Goal: Task Accomplishment & Management: Manage account settings

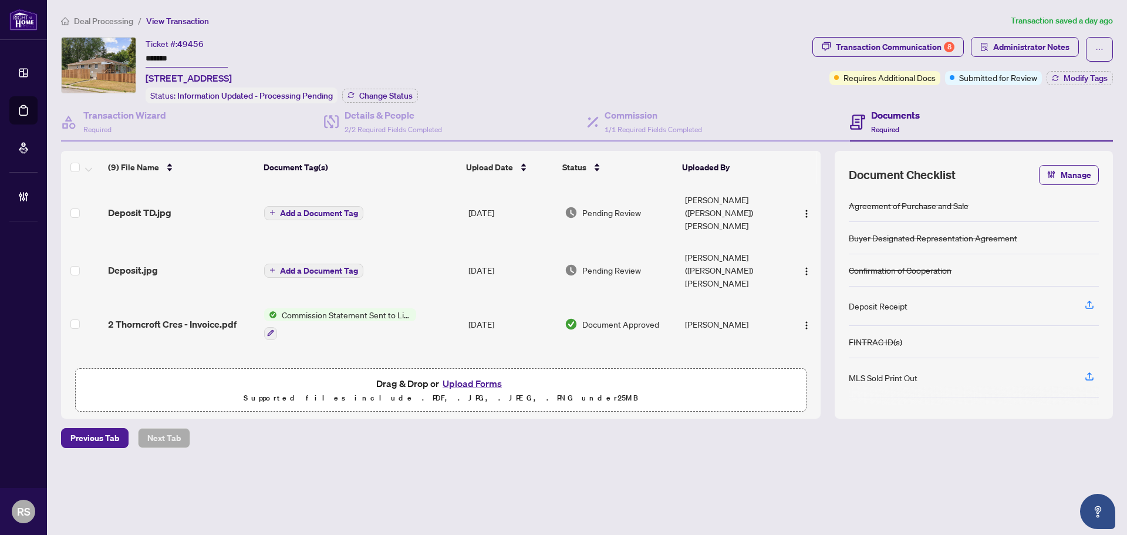
click at [112, 25] on span "Deal Processing" at bounding box center [103, 21] width 59 height 11
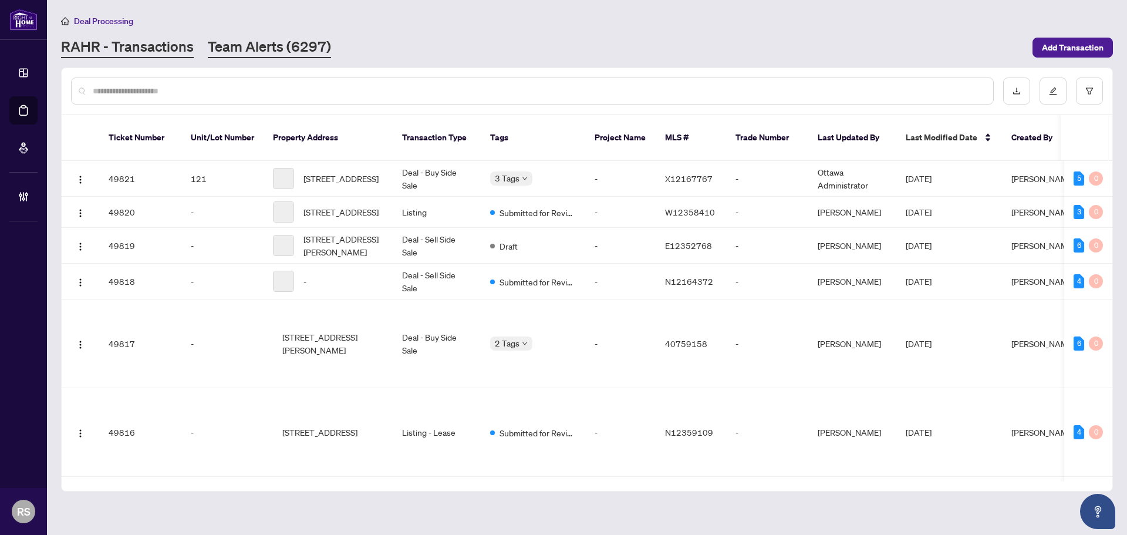
click at [253, 45] on link "Team Alerts (6297)" at bounding box center [269, 47] width 123 height 21
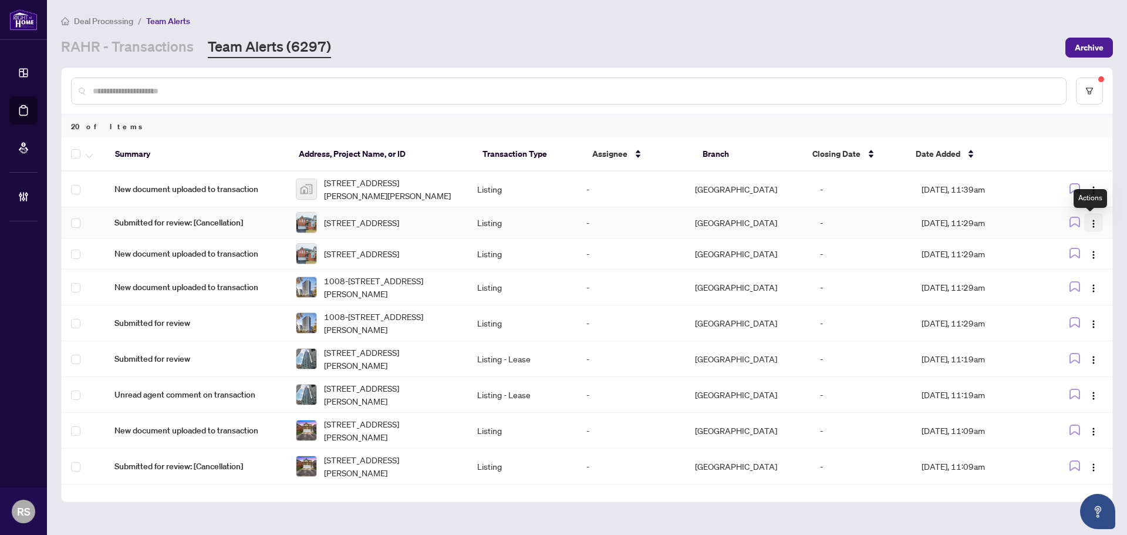
click at [1091, 225] on img "button" at bounding box center [1093, 223] width 9 height 9
click at [1056, 248] on span "Assign Myself" at bounding box center [1063, 247] width 55 height 13
click at [196, 224] on span "Submitted for review: [Cancellation]" at bounding box center [196, 222] width 163 height 13
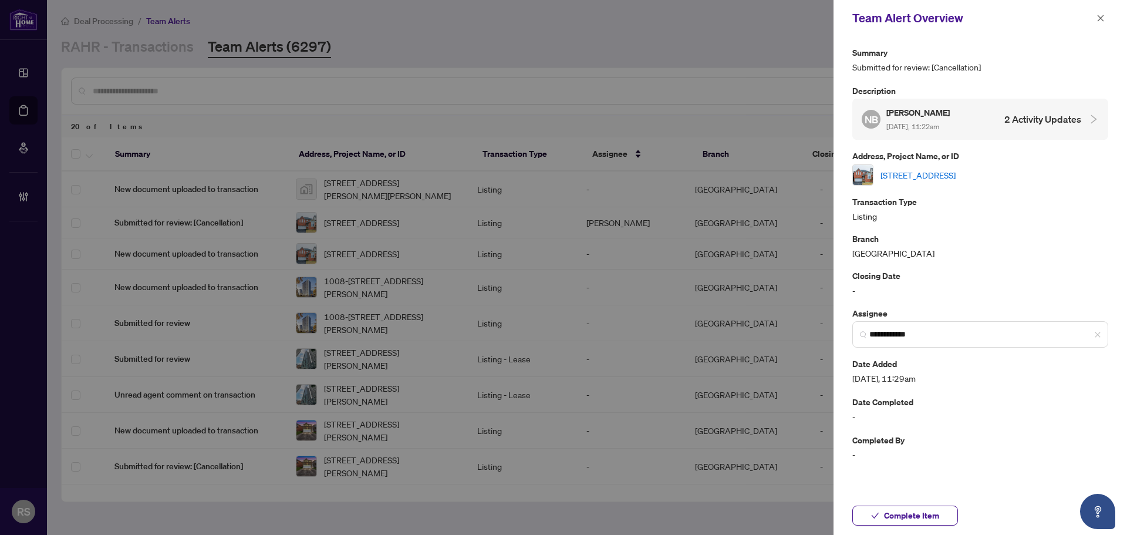
click at [956, 176] on link "[STREET_ADDRESS]" at bounding box center [918, 175] width 75 height 13
click at [1100, 16] on icon "close" at bounding box center [1101, 18] width 8 height 8
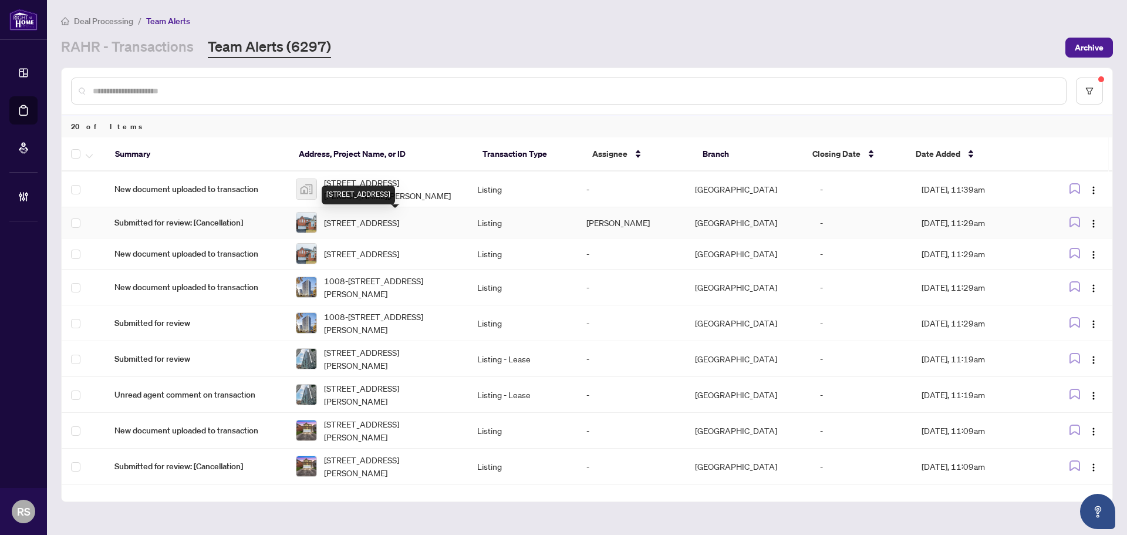
click at [358, 229] on span "[STREET_ADDRESS]" at bounding box center [361, 222] width 75 height 13
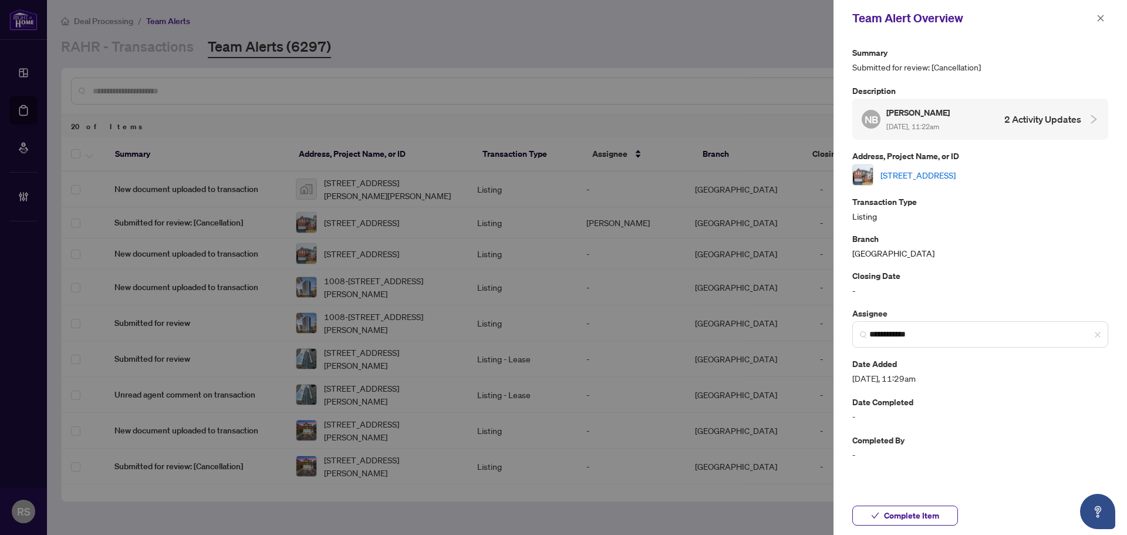
click at [956, 173] on link "[STREET_ADDRESS]" at bounding box center [918, 175] width 75 height 13
click at [1103, 18] on icon "close" at bounding box center [1101, 18] width 8 height 8
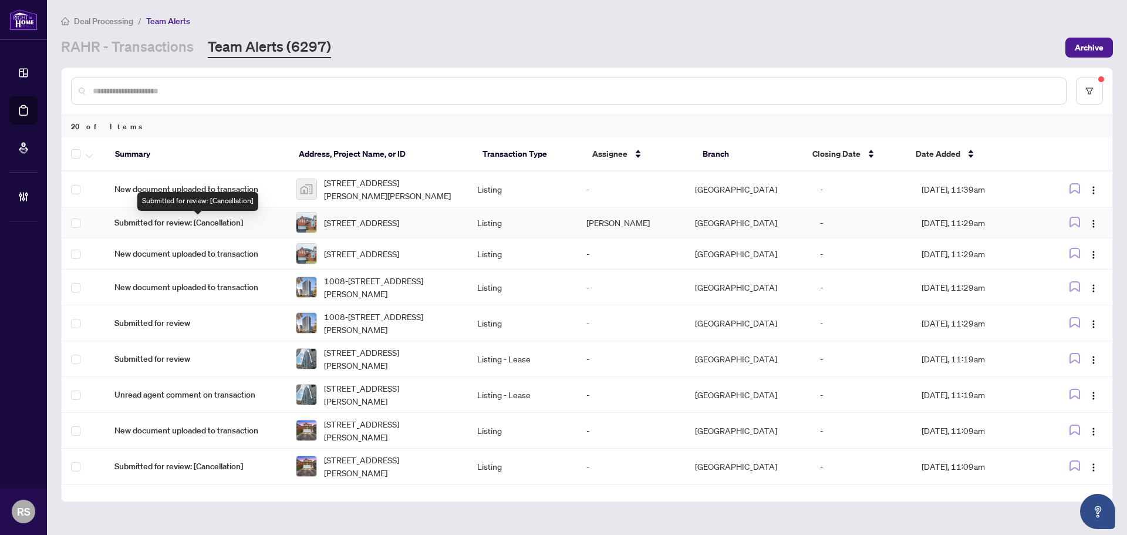
click at [186, 223] on span "Submitted for review: [Cancellation]" at bounding box center [196, 222] width 163 height 13
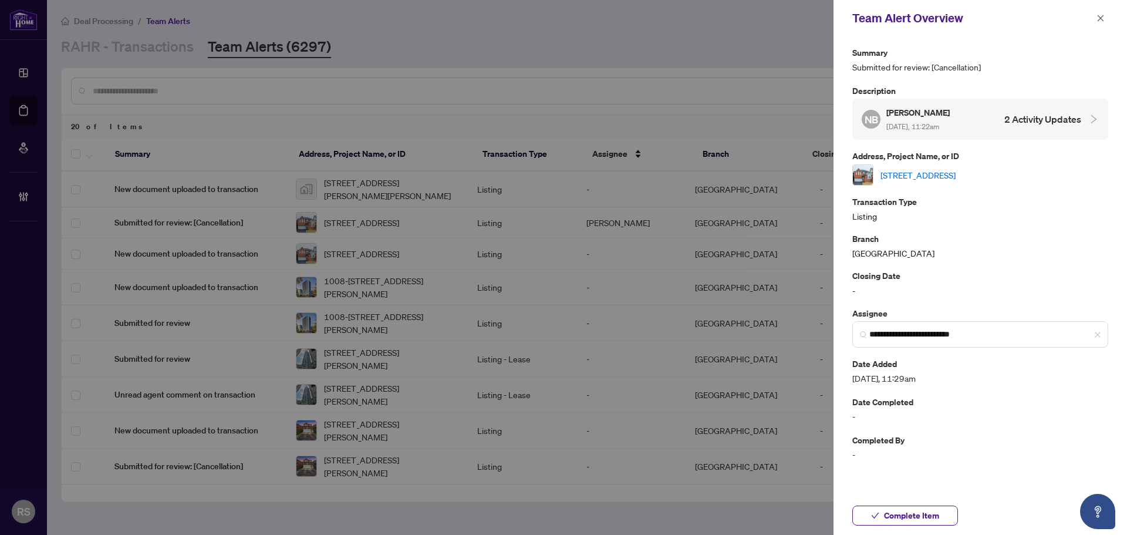
click at [956, 171] on link "[STREET_ADDRESS]" at bounding box center [918, 175] width 75 height 13
click at [1103, 19] on icon "close" at bounding box center [1101, 18] width 8 height 8
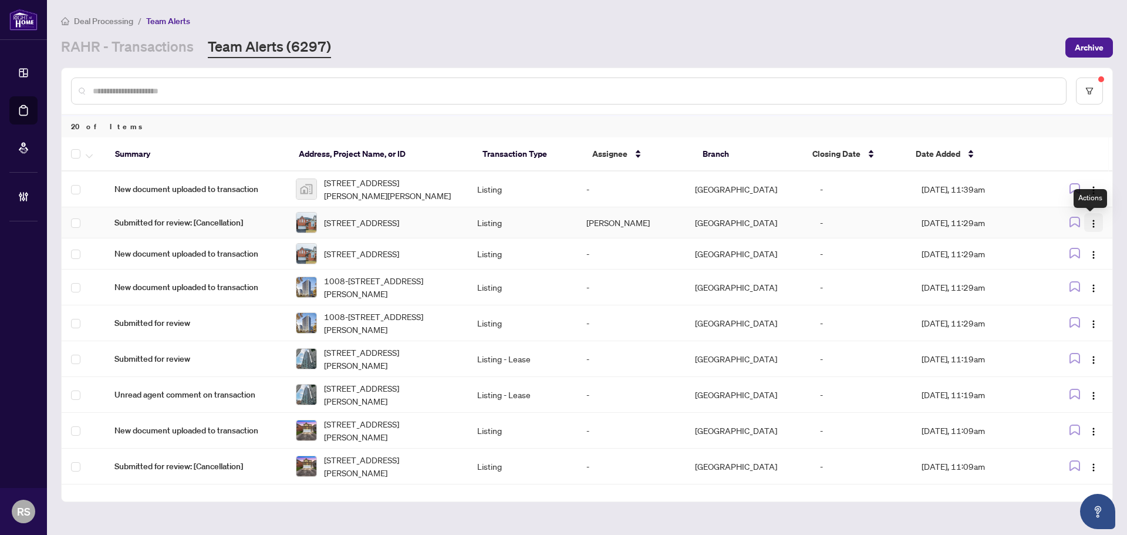
click at [1093, 226] on img "button" at bounding box center [1093, 223] width 9 height 9
click at [1049, 287] on span "Complete Item" at bounding box center [1061, 285] width 60 height 13
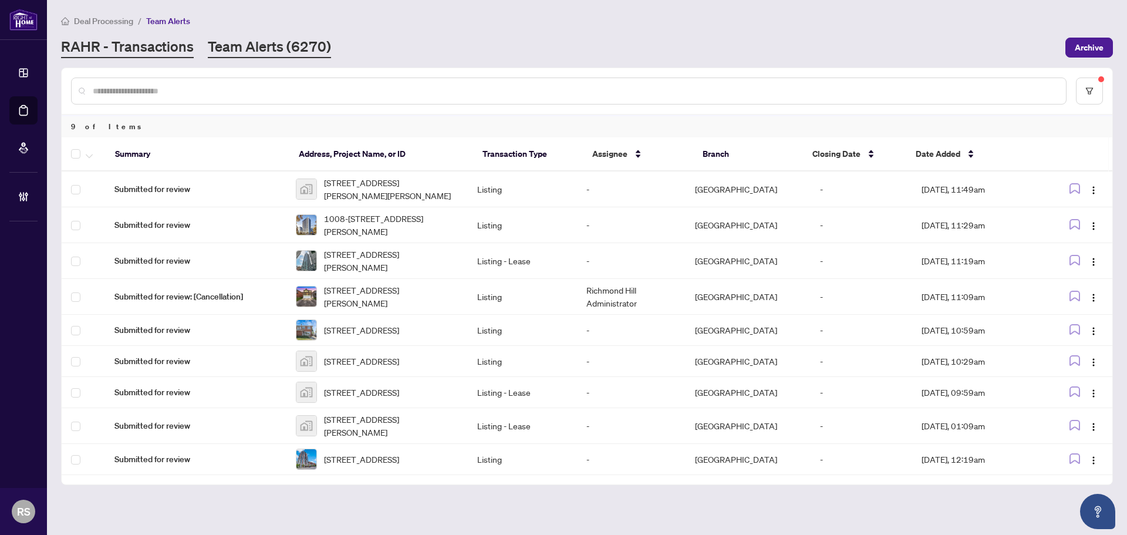
click at [89, 46] on link "RAHR - Transactions" at bounding box center [127, 47] width 133 height 21
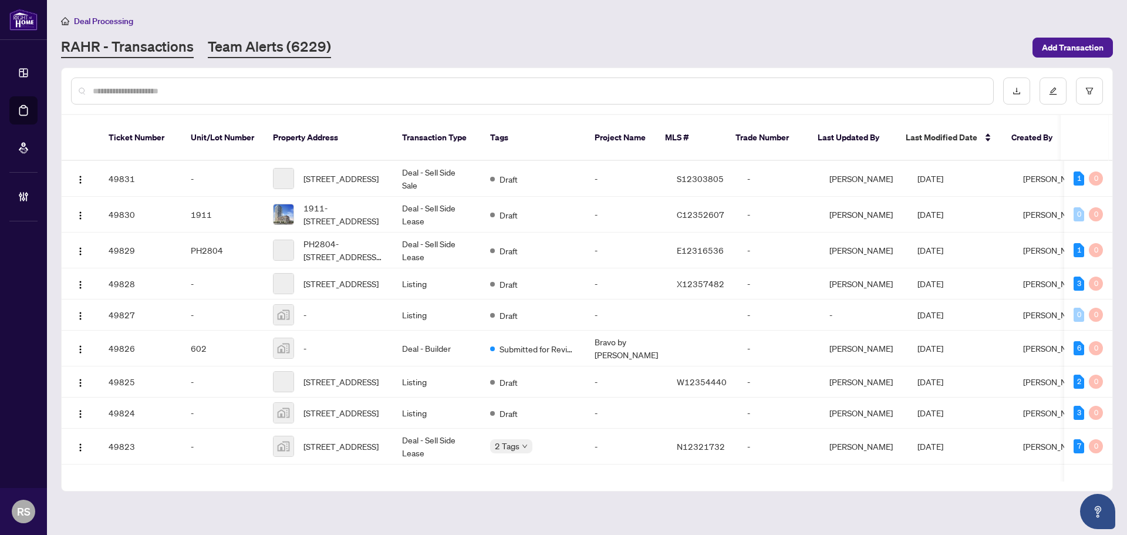
click at [273, 46] on link "Team Alerts (6229)" at bounding box center [269, 47] width 123 height 21
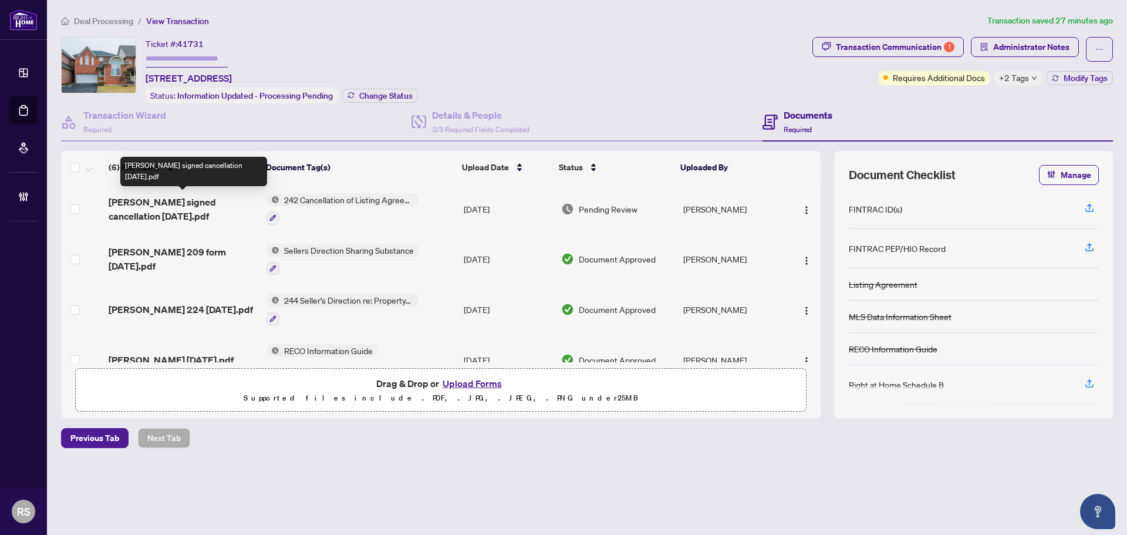
click at [154, 203] on span "[PERSON_NAME] signed cancellation [DATE].pdf" at bounding box center [183, 209] width 149 height 28
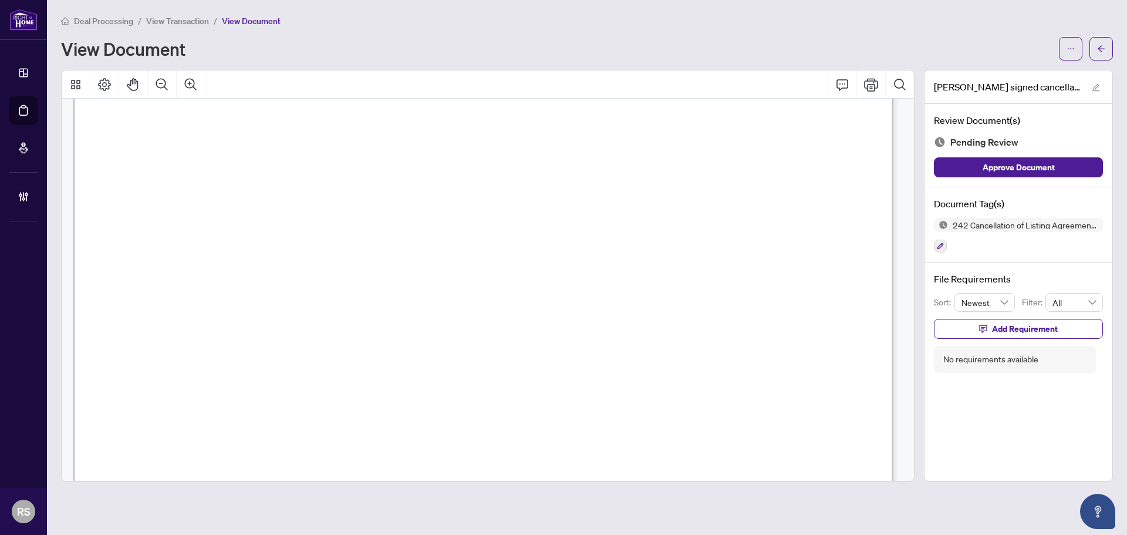
scroll to position [174, 0]
click at [1069, 48] on icon "ellipsis" at bounding box center [1071, 49] width 8 height 8
click at [1009, 75] on span "Download" at bounding box center [1028, 74] width 89 height 13
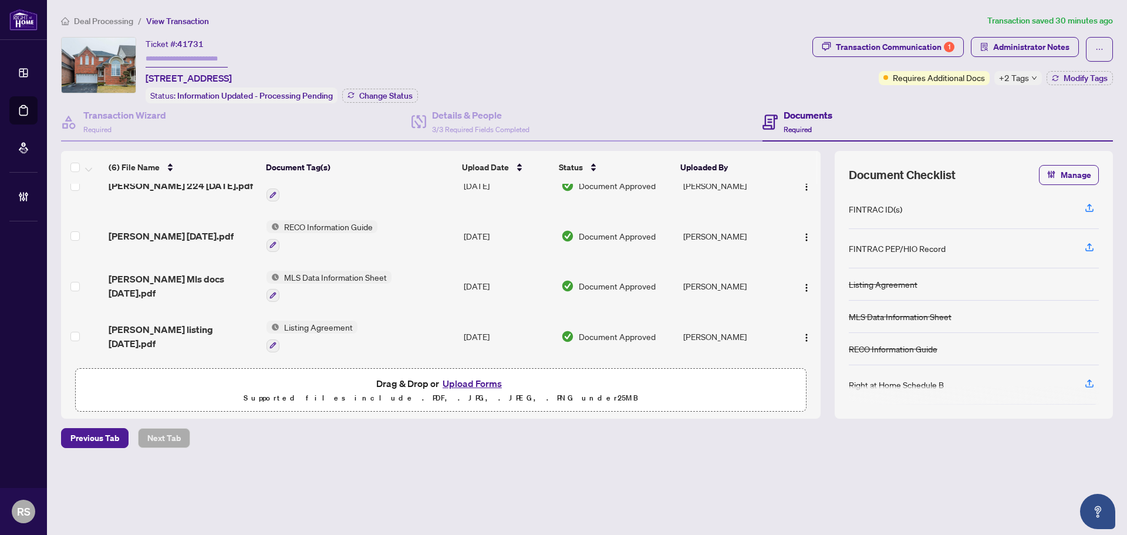
scroll to position [126, 0]
click at [169, 329] on span "Mikol listing June 2025.pdf" at bounding box center [183, 336] width 149 height 28
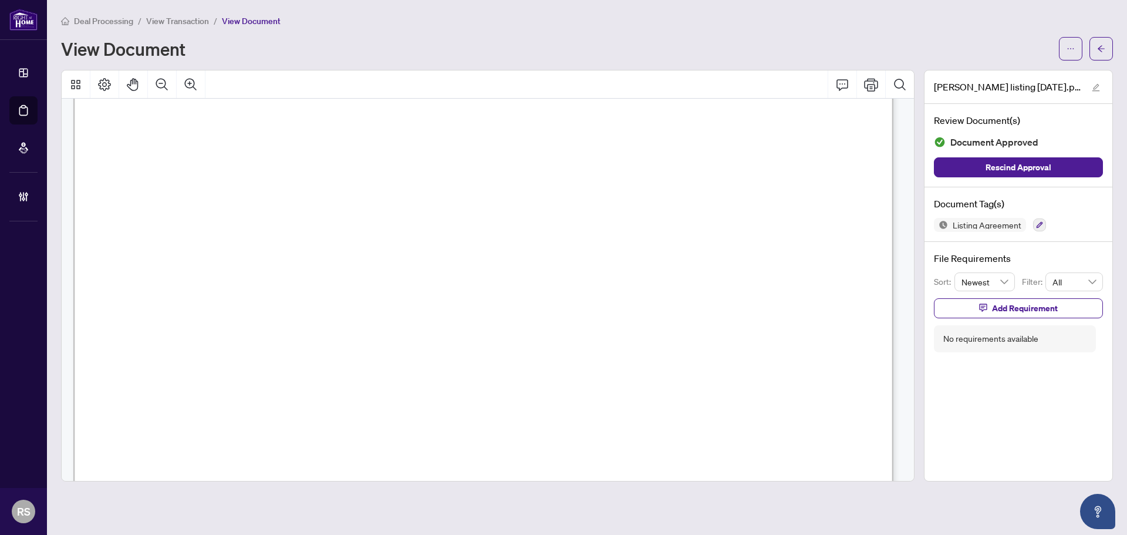
scroll to position [176, 0]
click at [171, 22] on span "View Transaction" at bounding box center [177, 21] width 63 height 11
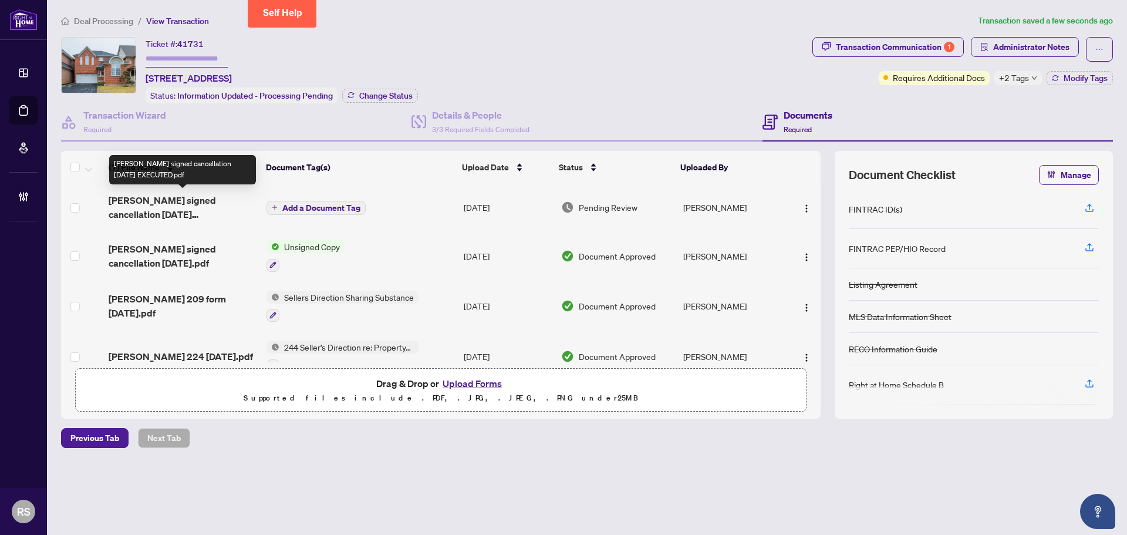
click at [166, 199] on span "Verdi signed cancellation Aug 25 EXECUTED.pdf" at bounding box center [183, 207] width 149 height 28
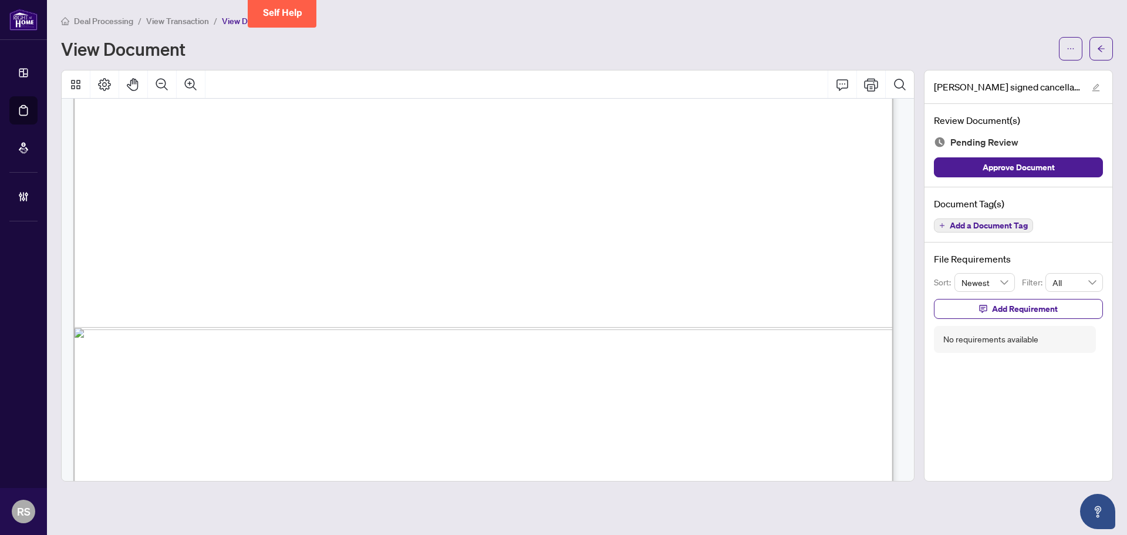
scroll to position [703, 0]
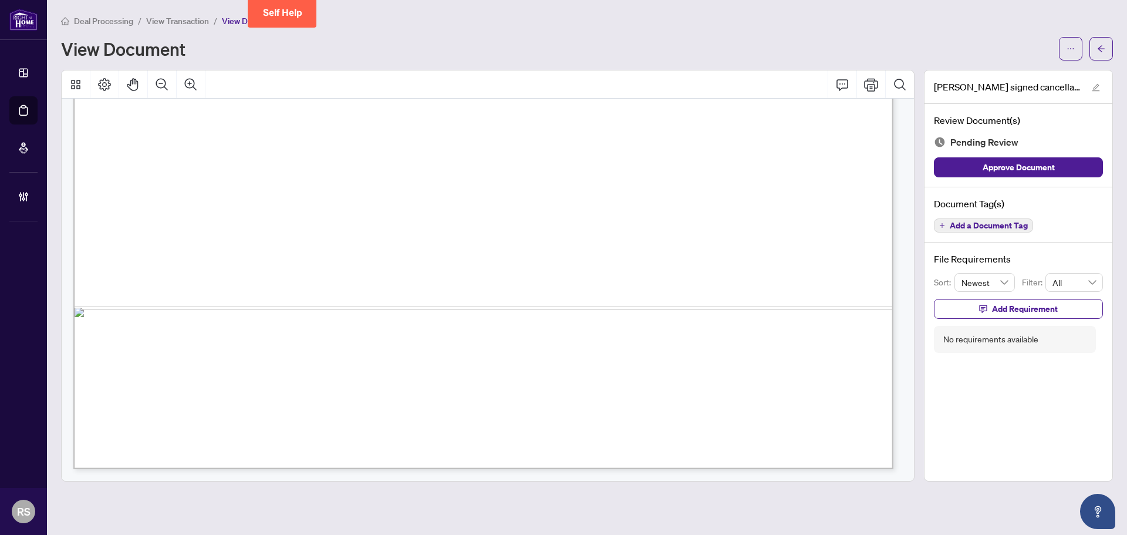
click at [180, 20] on span "View Transaction" at bounding box center [177, 21] width 63 height 11
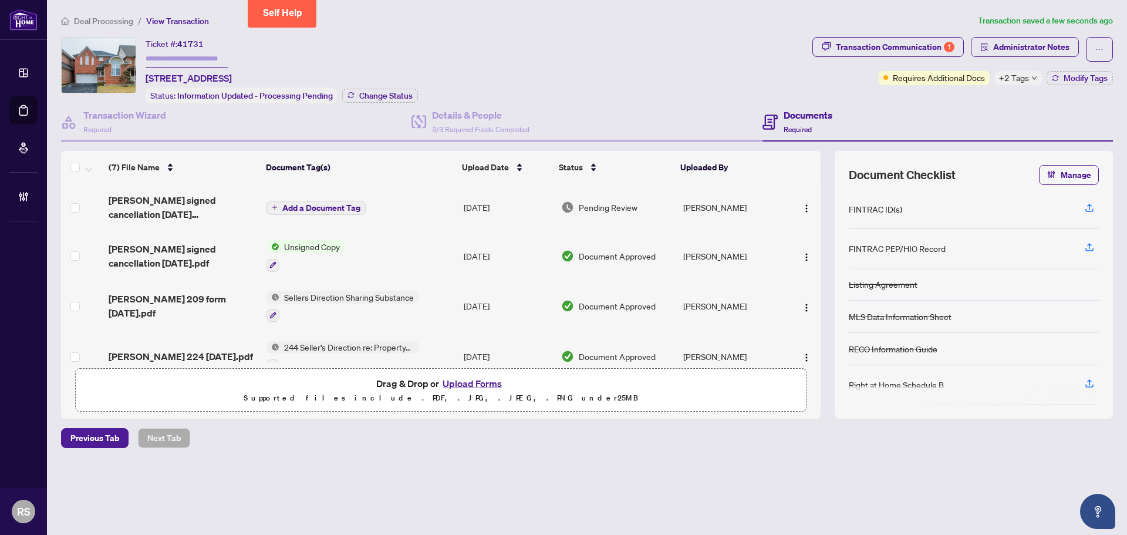
click at [309, 207] on span "Add a Document Tag" at bounding box center [321, 208] width 78 height 8
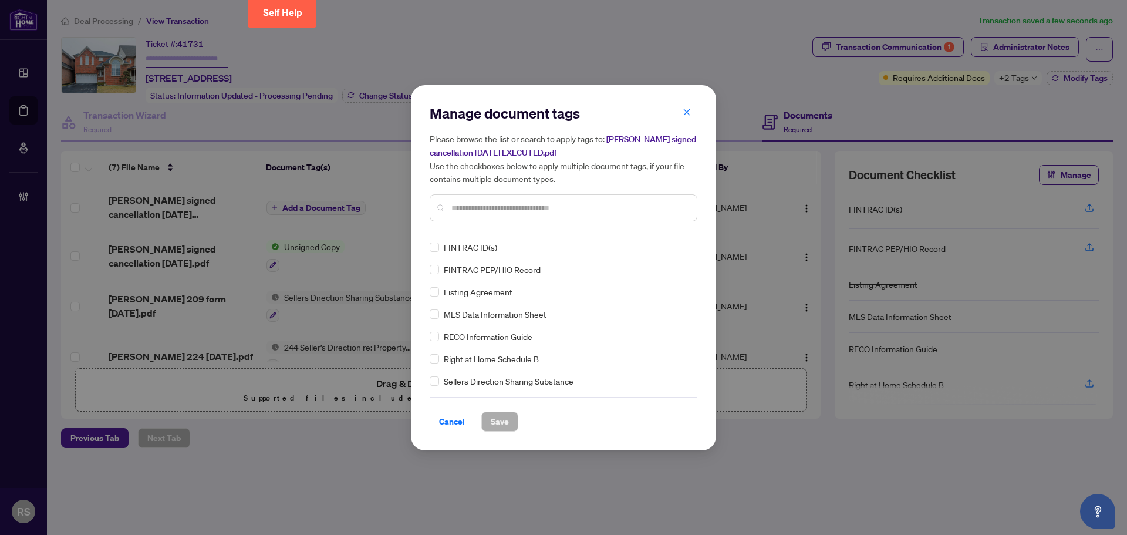
click at [480, 201] on input "text" at bounding box center [570, 207] width 236 height 13
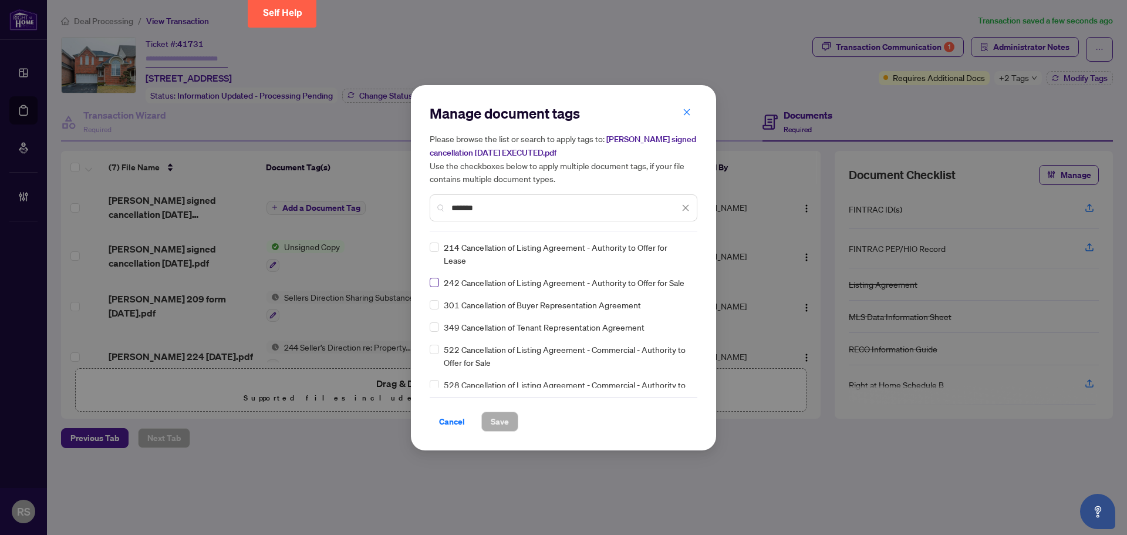
type input "*******"
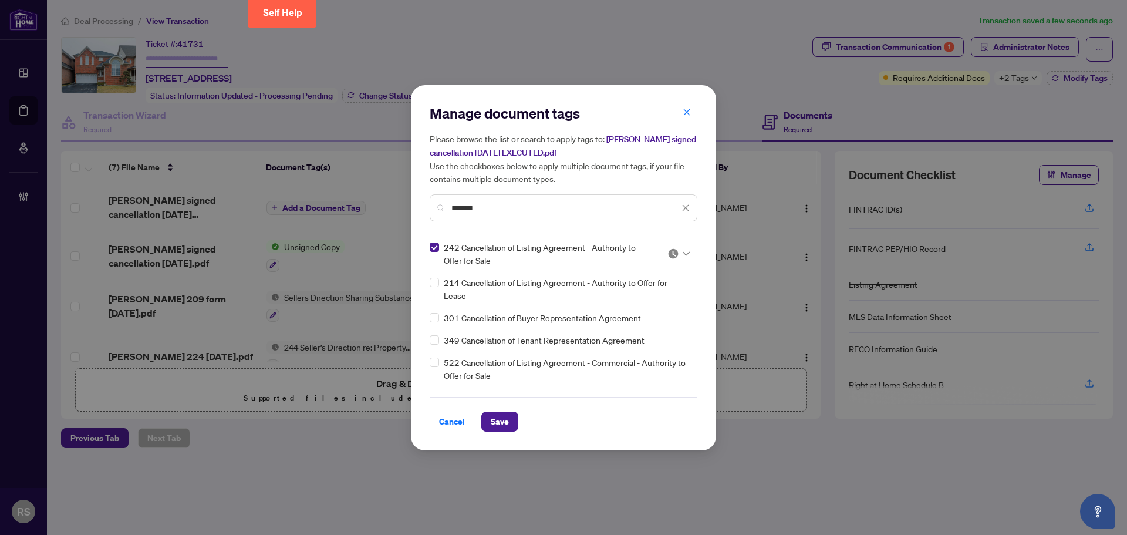
click at [539, 254] on icon at bounding box center [686, 253] width 7 height 5
click at [539, 308] on div "Approved" at bounding box center [639, 310] width 75 height 13
click at [507, 308] on span "Save" at bounding box center [500, 421] width 18 height 19
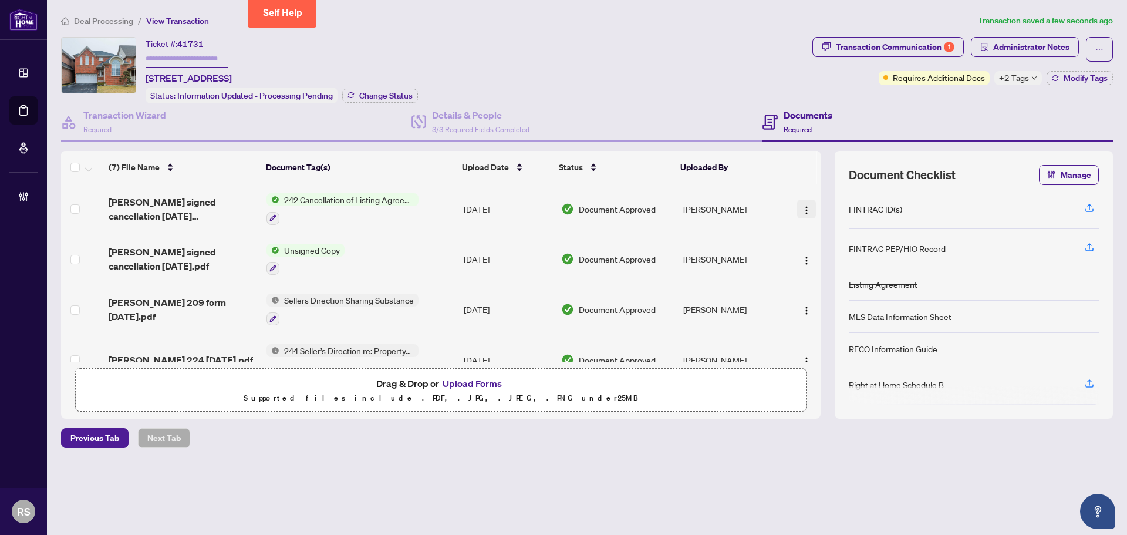
click at [539, 208] on img "button" at bounding box center [806, 210] width 9 height 9
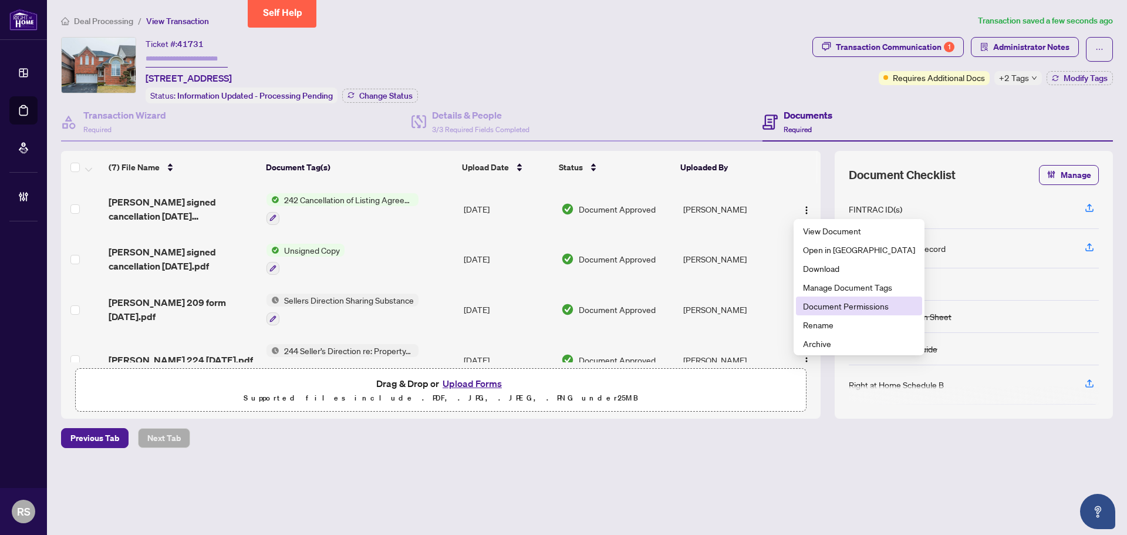
click at [539, 306] on span "Document Permissions" at bounding box center [859, 305] width 112 height 13
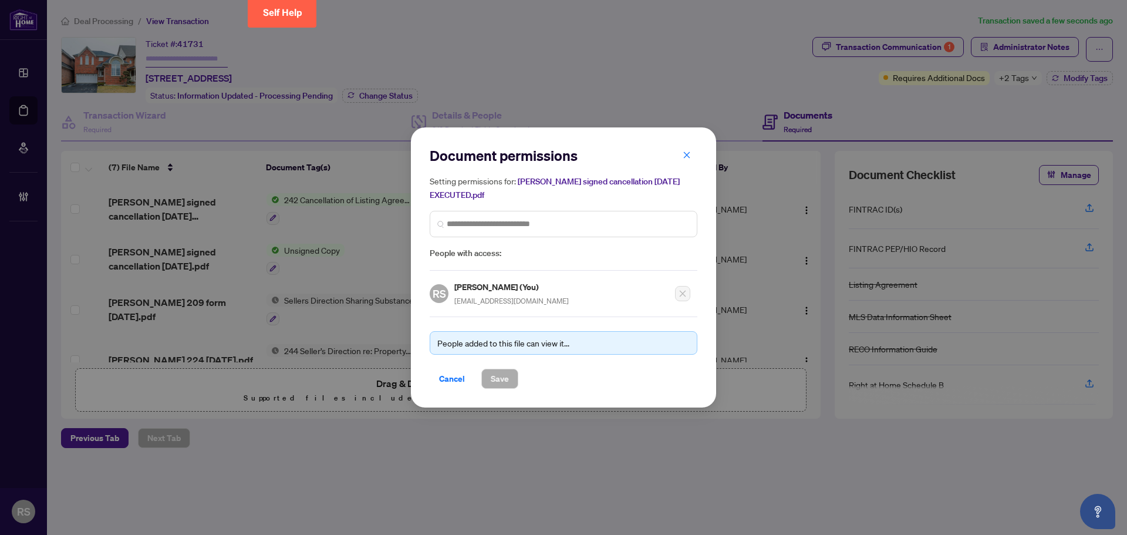
click at [459, 308] on div "People added to this file can view it..." at bounding box center [563, 342] width 252 height 13
click at [468, 218] on input "search" at bounding box center [568, 224] width 243 height 12
type input "*****"
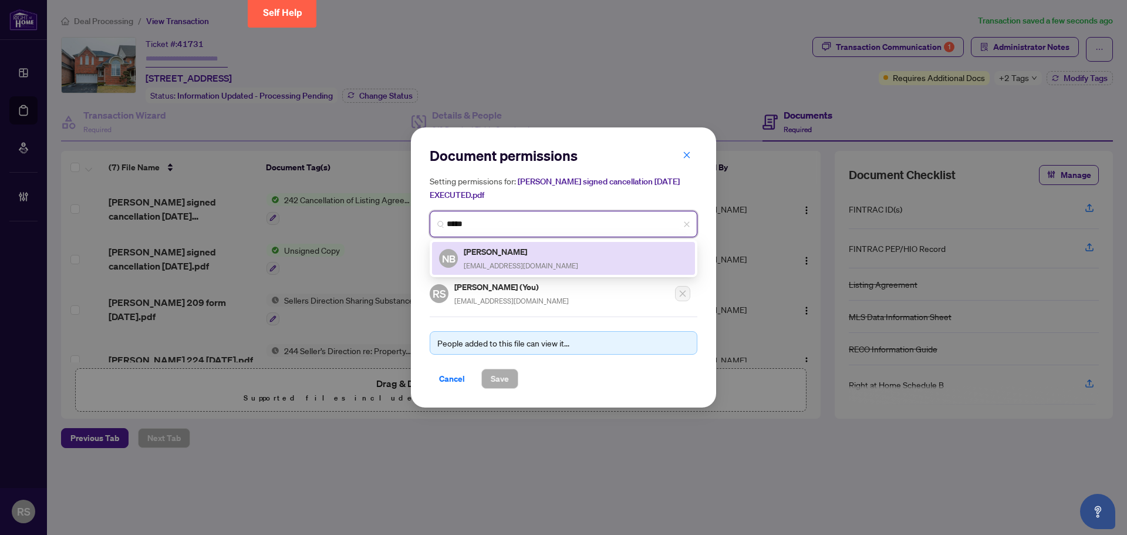
click at [485, 248] on h5 "[PERSON_NAME]" at bounding box center [521, 252] width 115 height 14
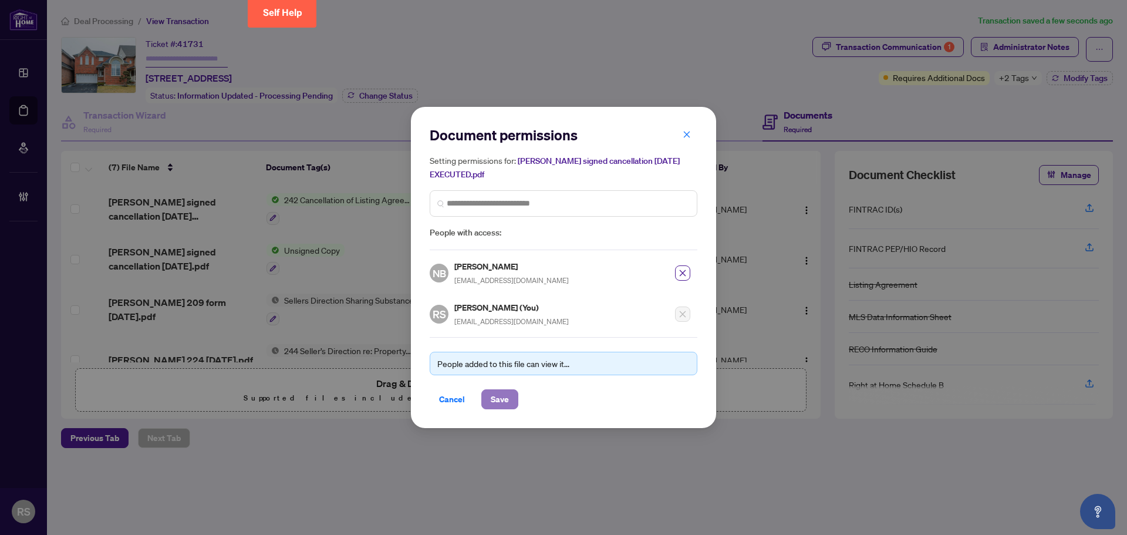
click at [497, 308] on span "Save" at bounding box center [500, 399] width 18 height 19
